Goal: Find specific page/section: Find specific page/section

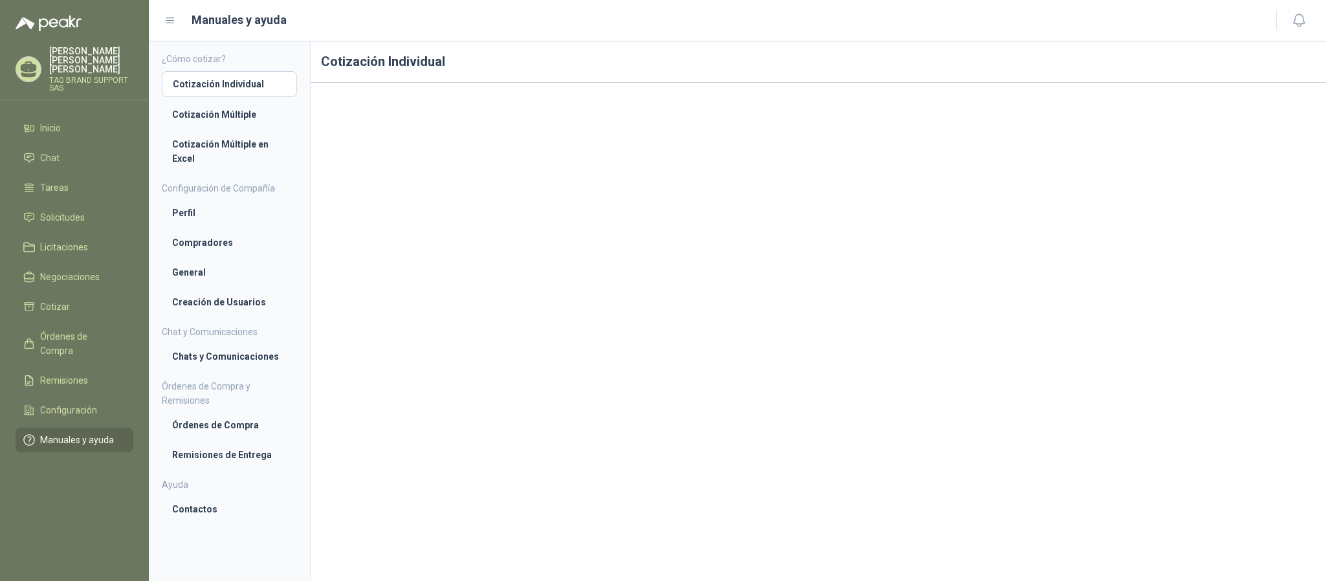
click at [707, 72] on h1 "Cotización Individual" at bounding box center [819, 61] width 1016 height 41
click at [59, 121] on span "Inicio" at bounding box center [50, 128] width 21 height 14
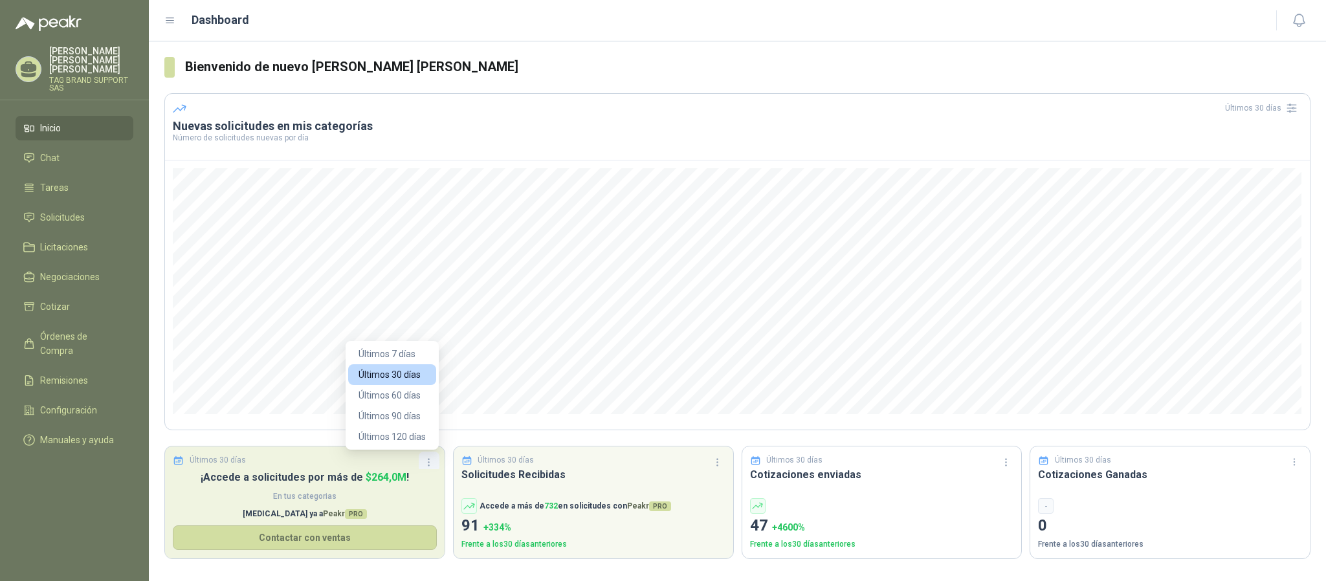
click at [430, 461] on icon "button" at bounding box center [428, 462] width 11 height 11
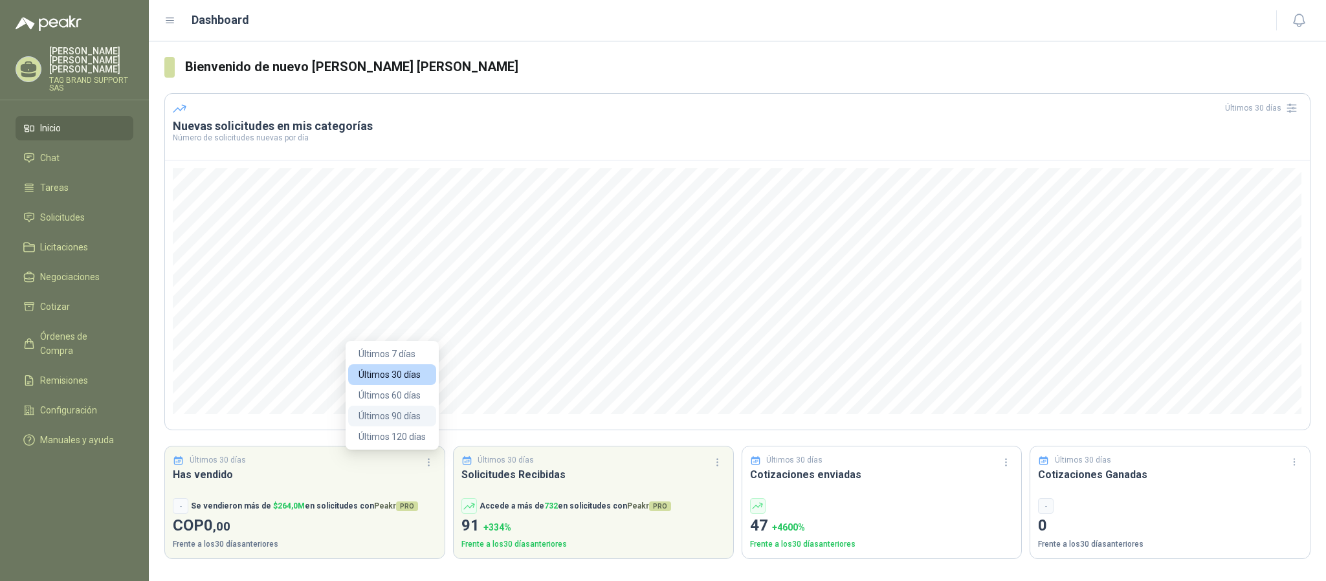
click at [408, 420] on button "Últimos 90 días" at bounding box center [392, 416] width 88 height 21
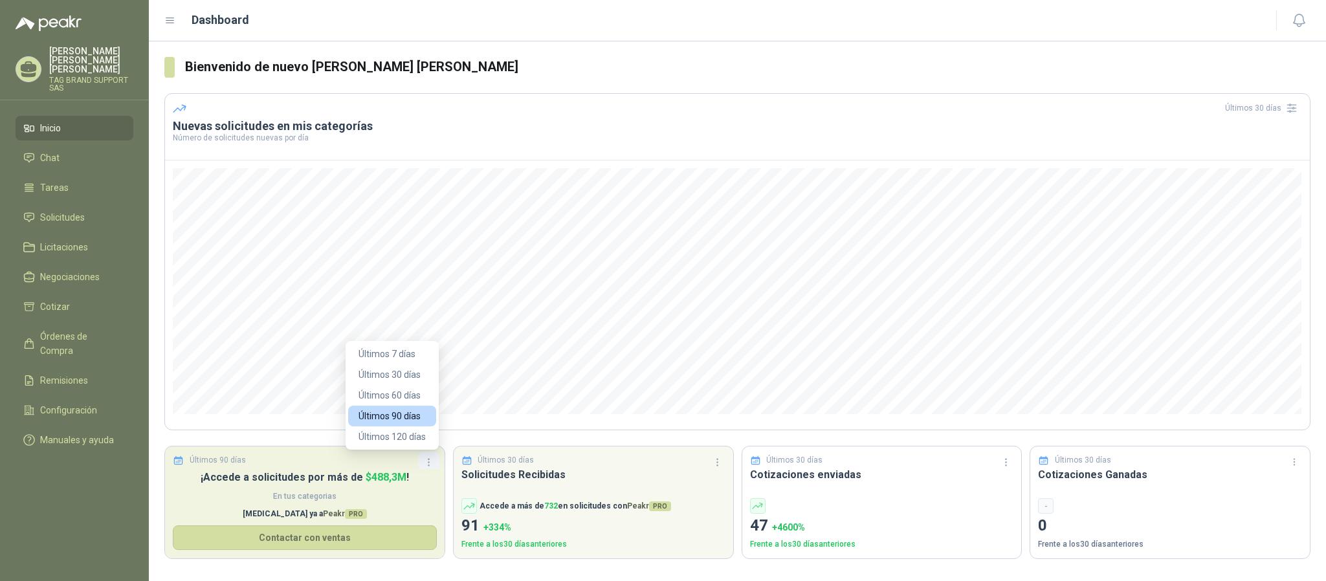
click at [430, 469] on button "button" at bounding box center [429, 462] width 21 height 21
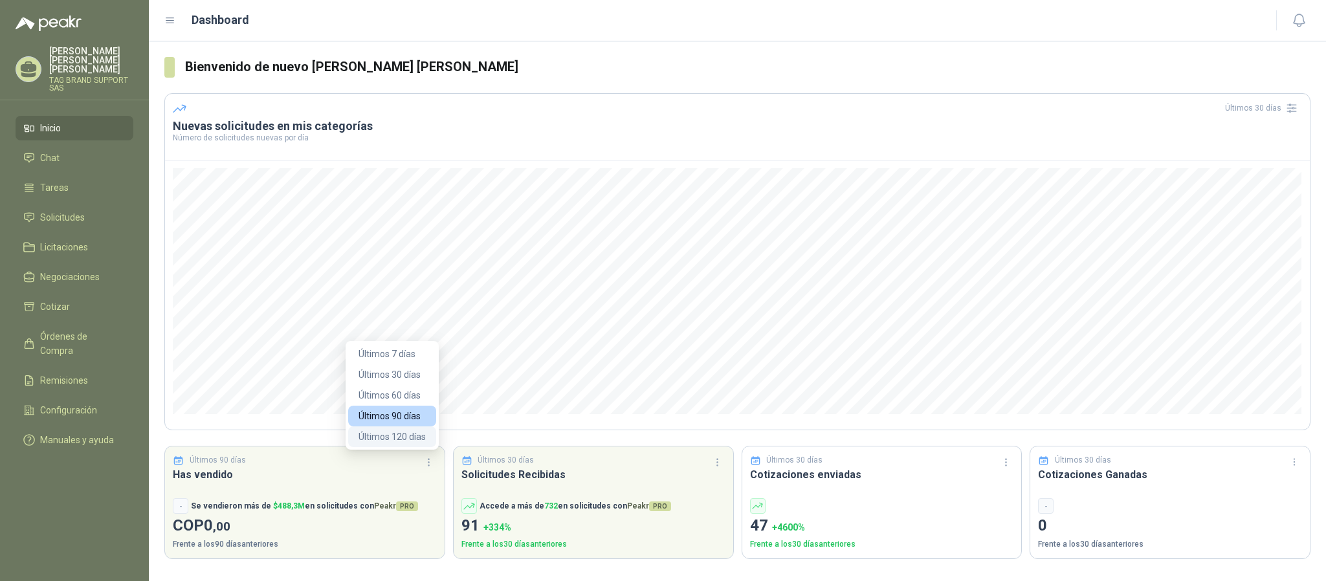
click at [424, 445] on button "Últimos 120 días" at bounding box center [392, 437] width 88 height 21
click at [398, 373] on button "Últimos 30 días" at bounding box center [392, 374] width 88 height 21
click at [787, 548] on p "Frente a los 30 días anteriores" at bounding box center [882, 545] width 264 height 12
